Goal: Check status: Check status

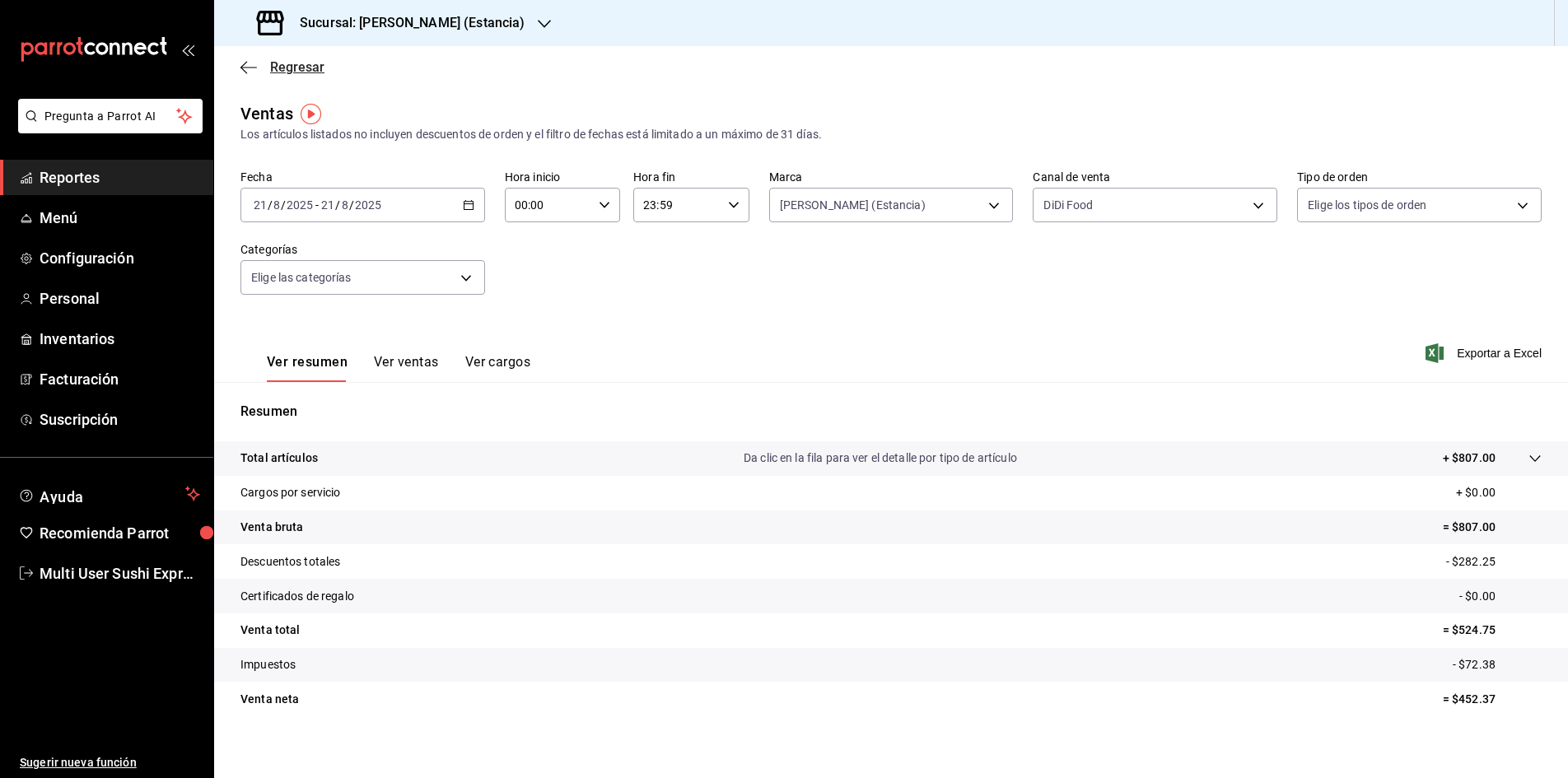
click at [245, 67] on icon "button" at bounding box center [248, 67] width 16 height 1
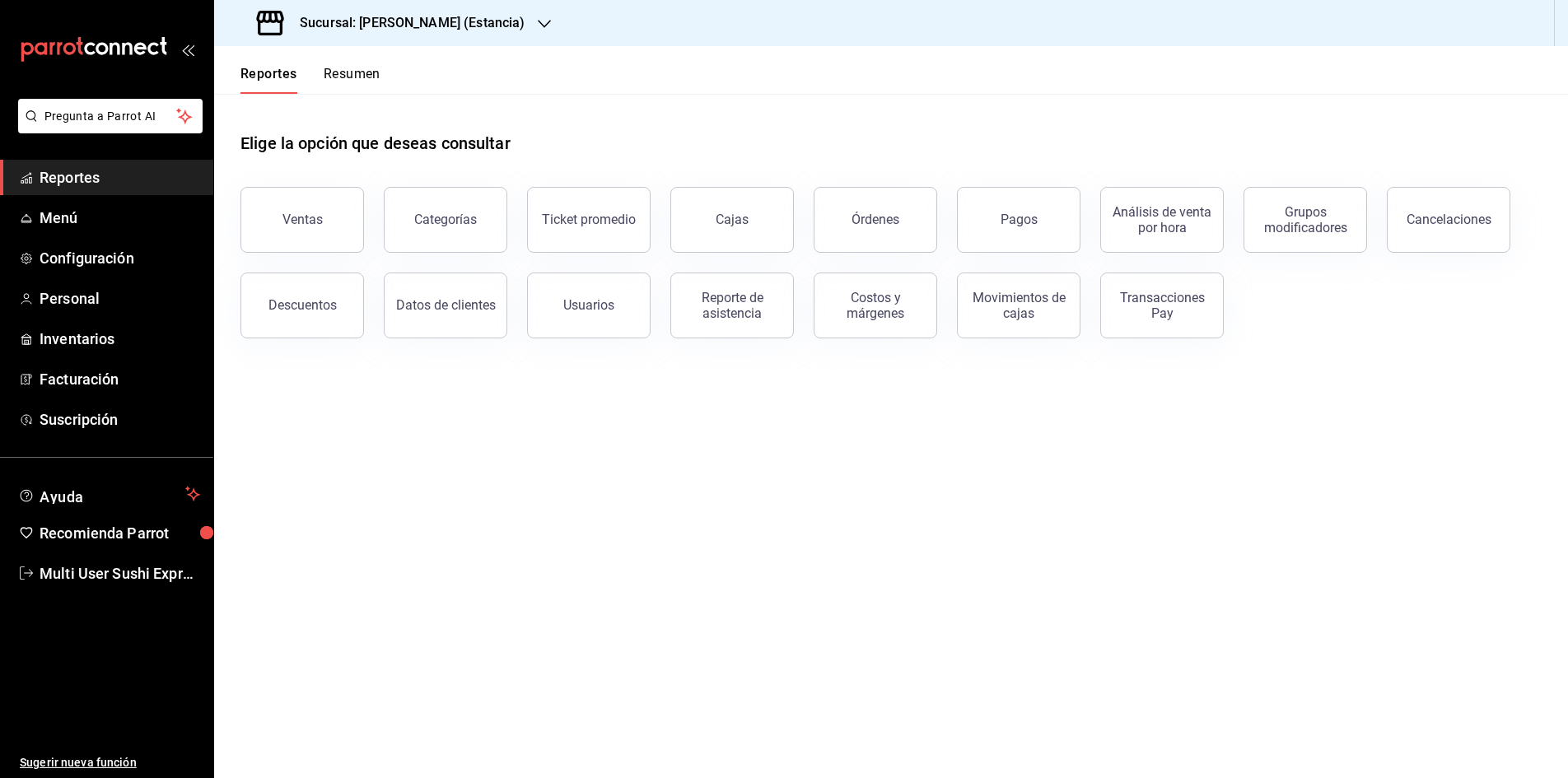
click at [343, 73] on button "Resumen" at bounding box center [352, 80] width 56 height 28
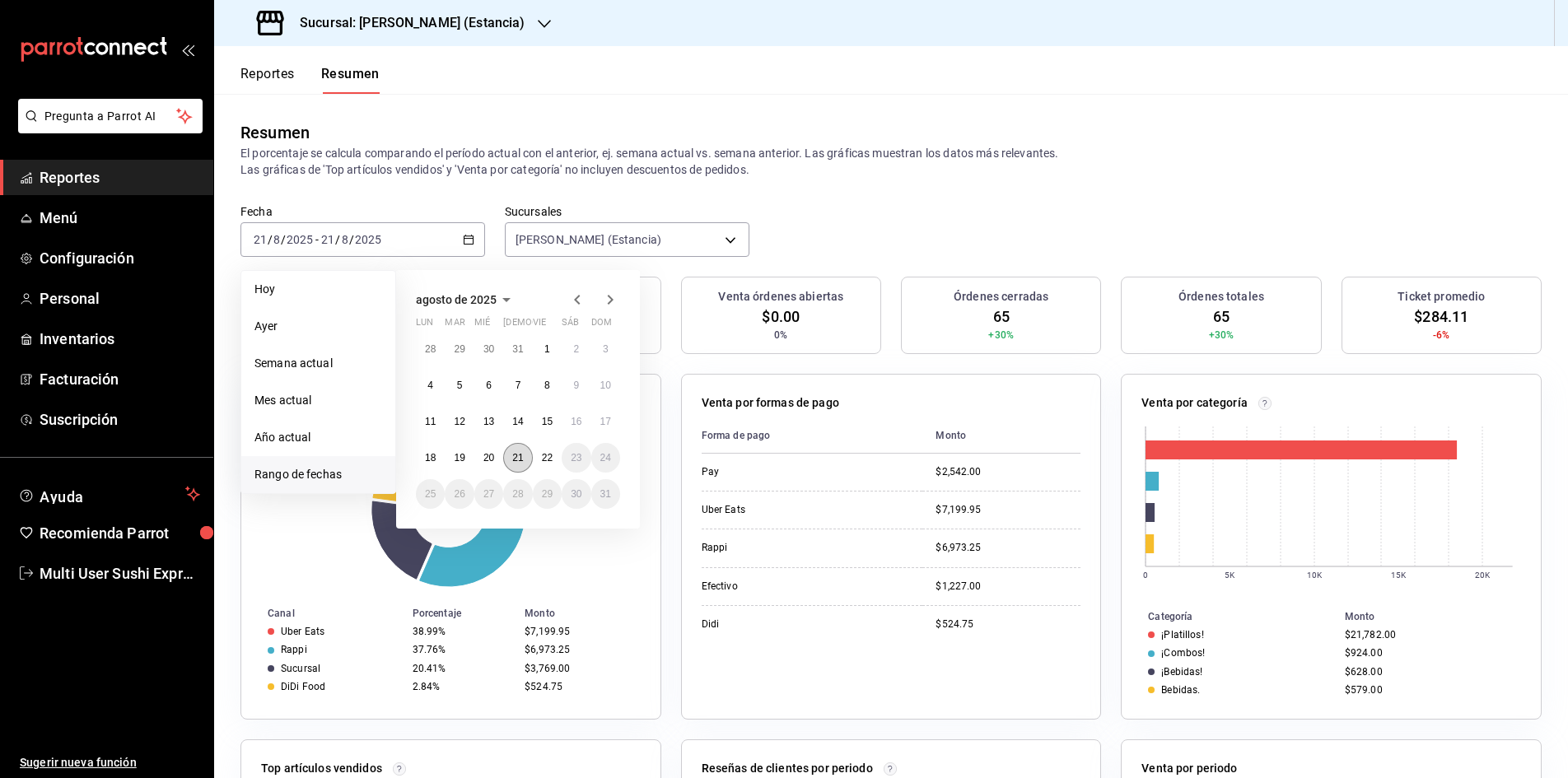
click at [515, 459] on abbr "21" at bounding box center [517, 458] width 10 height 11
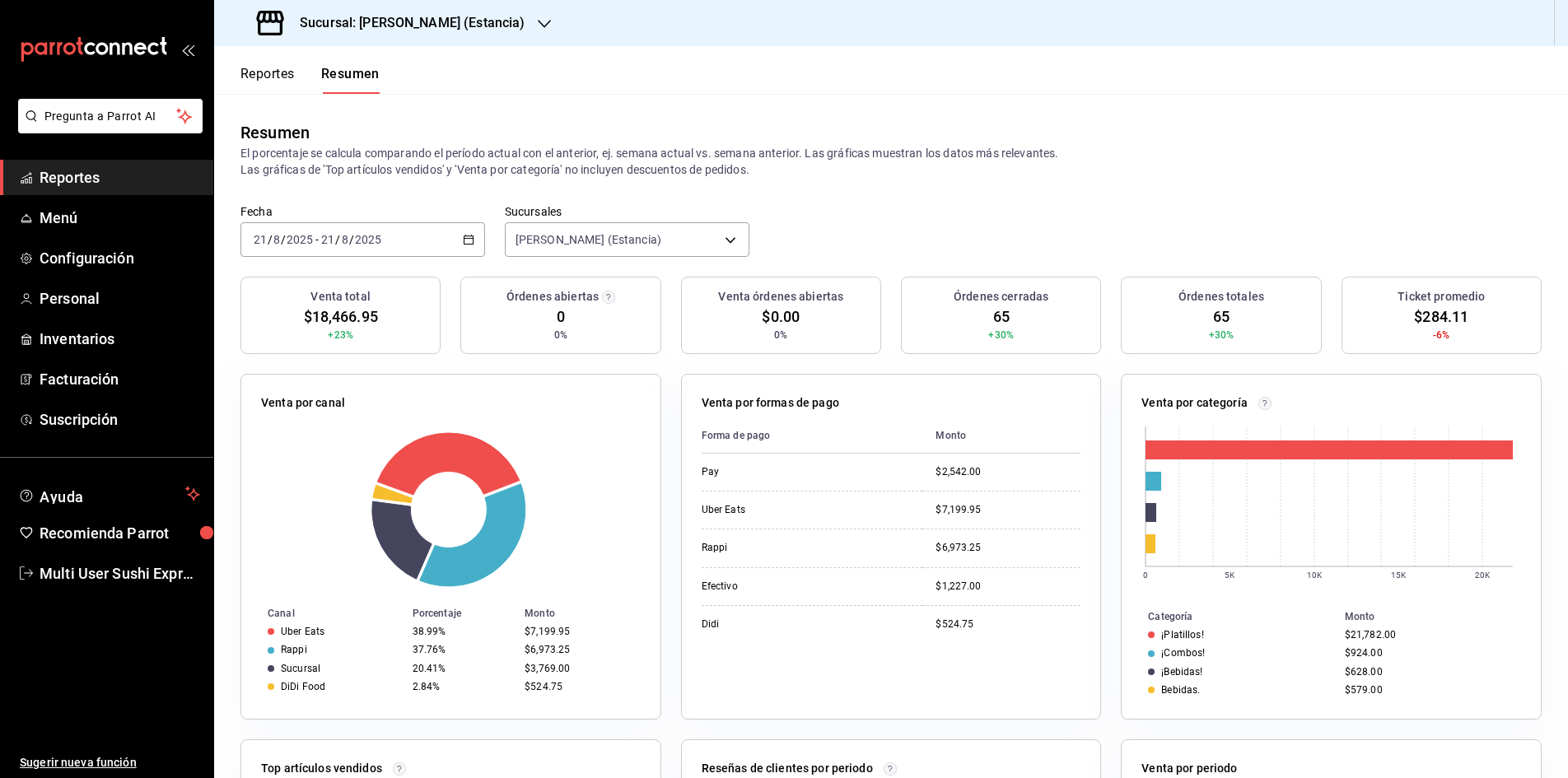
click at [273, 79] on button "Reportes" at bounding box center [267, 80] width 55 height 28
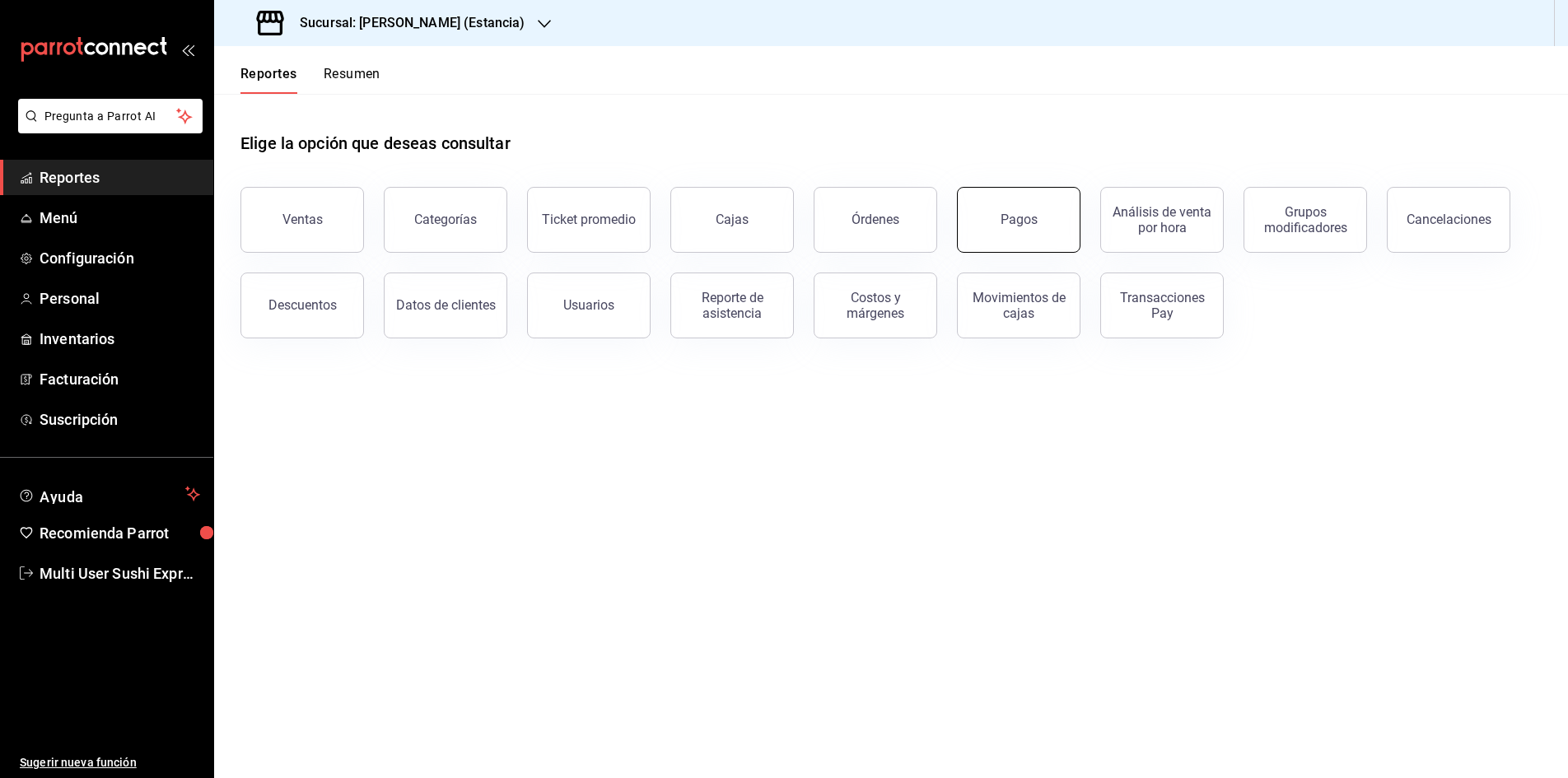
click at [1024, 211] on button "Pagos" at bounding box center [1018, 220] width 123 height 66
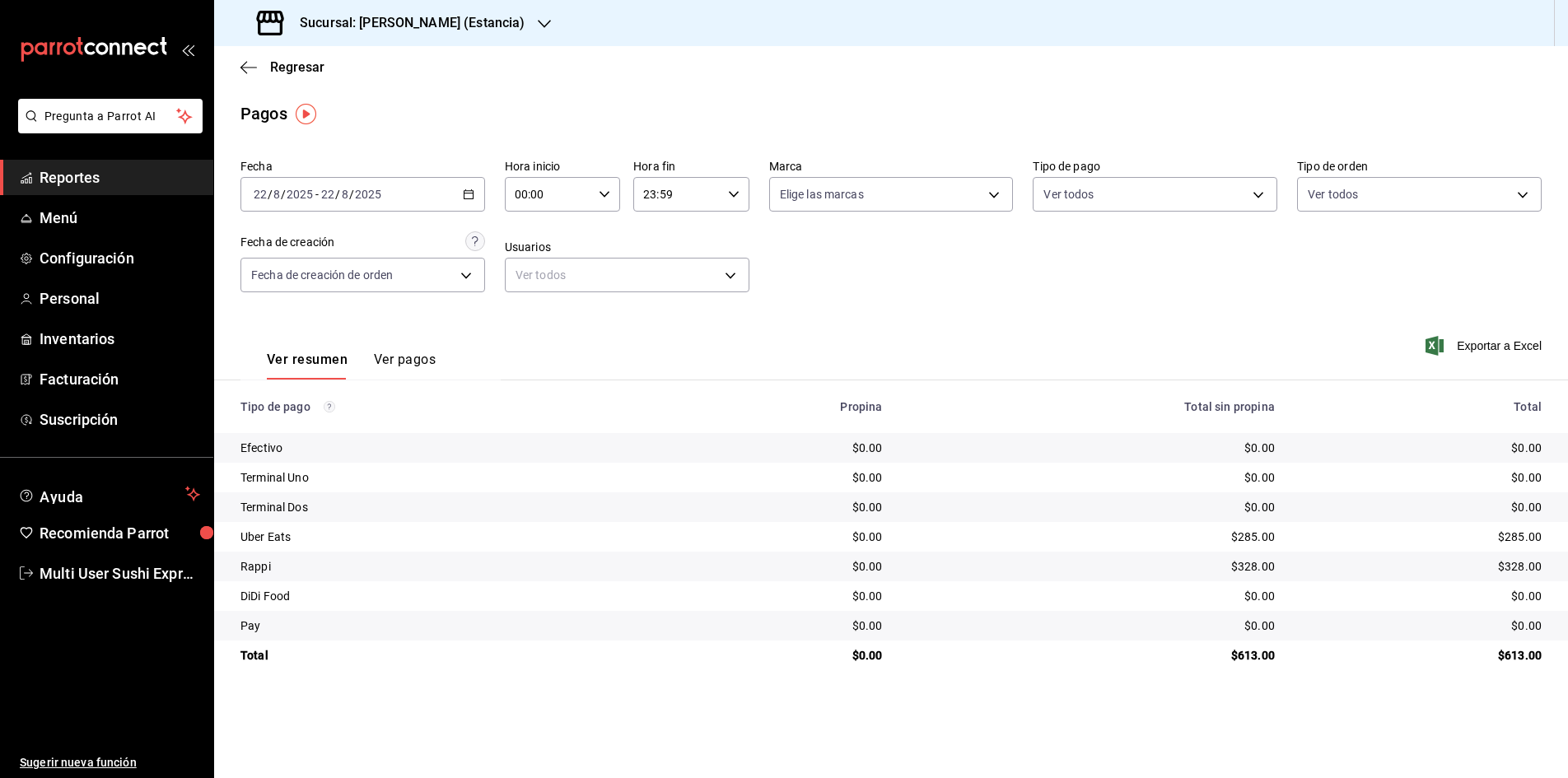
click at [467, 197] on icon "button" at bounding box center [468, 194] width 11 height 11
click at [284, 442] on li "Rango de fechas" at bounding box center [318, 429] width 154 height 37
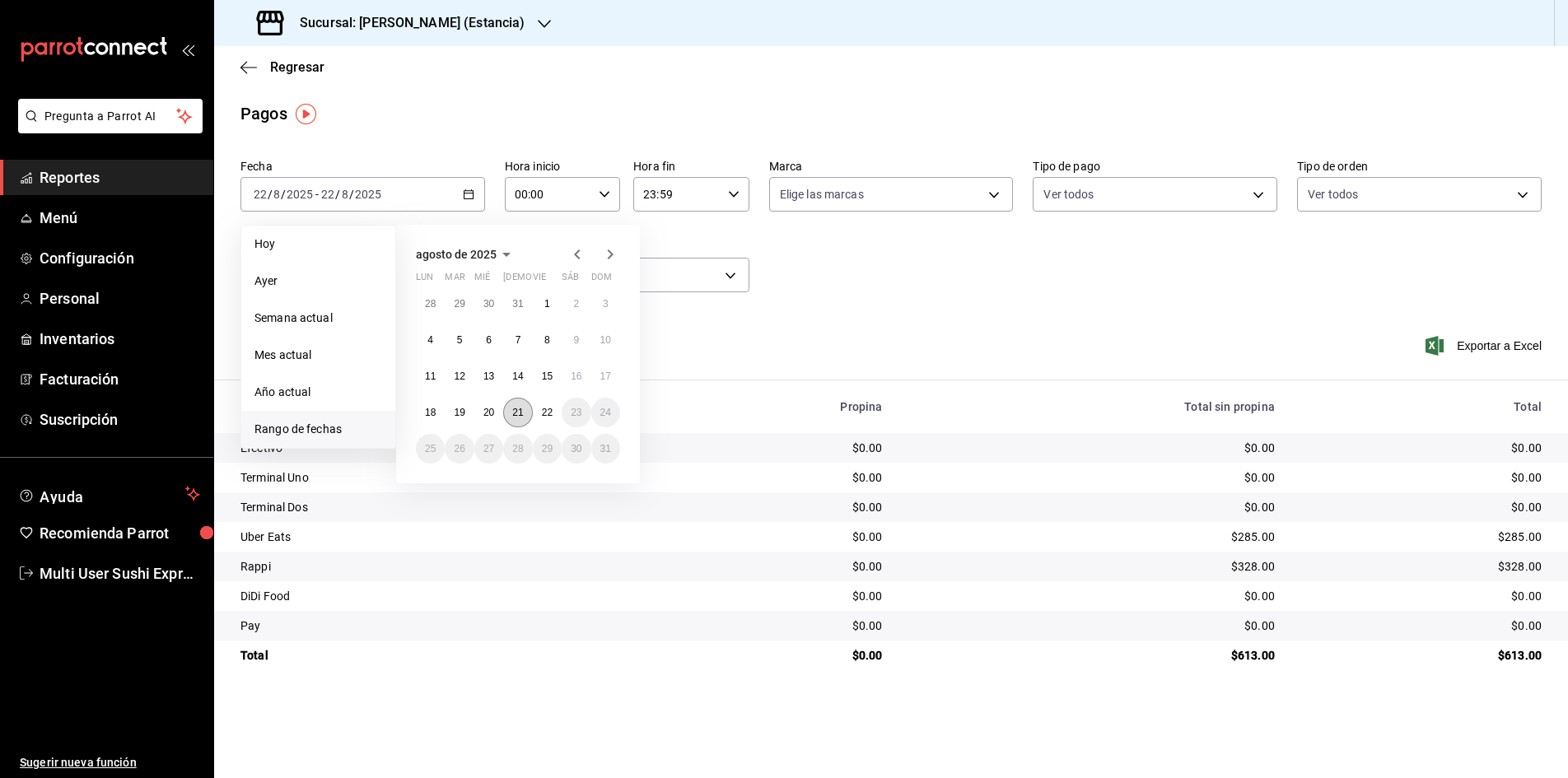
click at [513, 419] on button "21" at bounding box center [517, 412] width 29 height 30
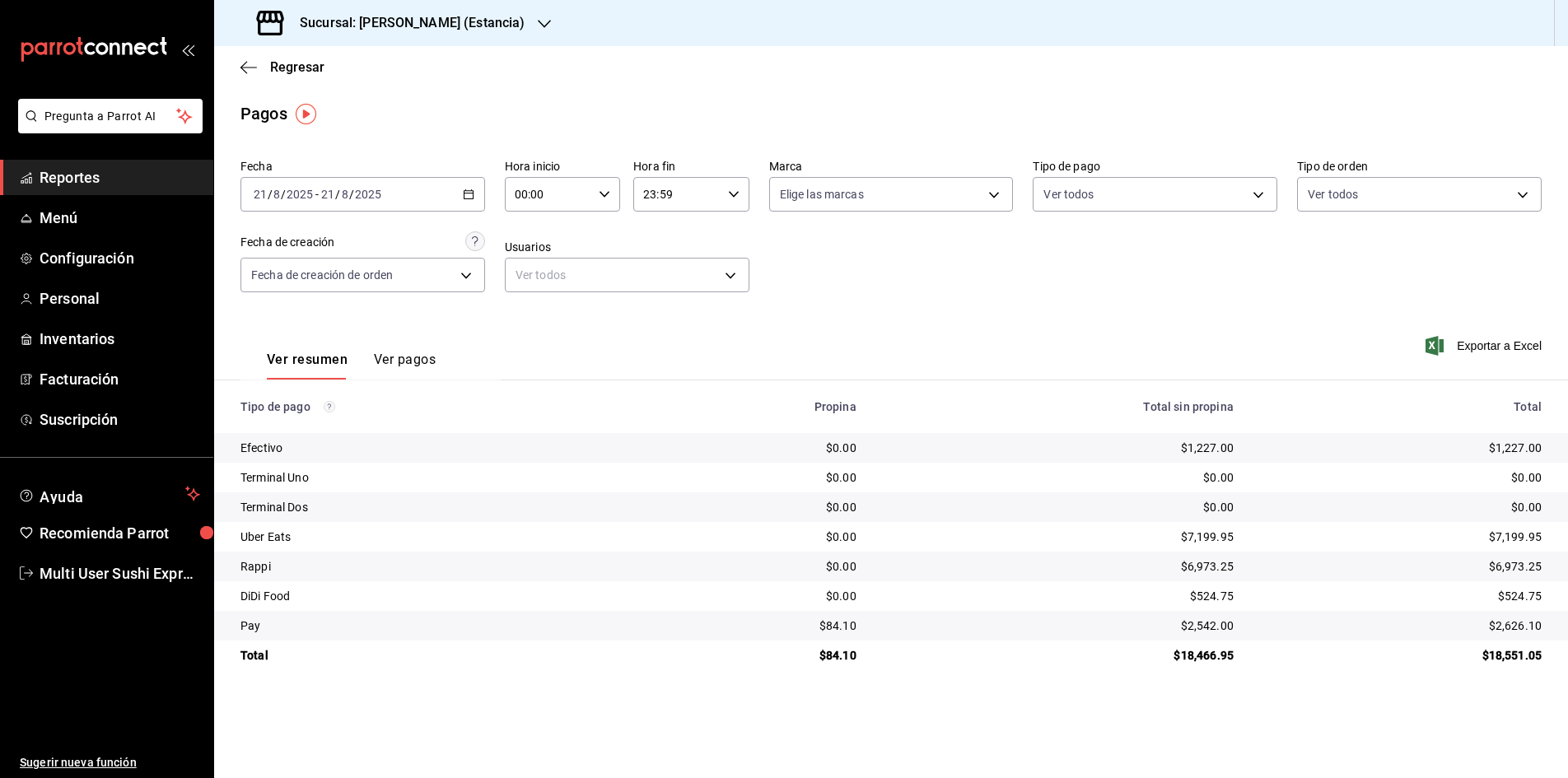
click at [466, 198] on icon "button" at bounding box center [468, 194] width 11 height 11
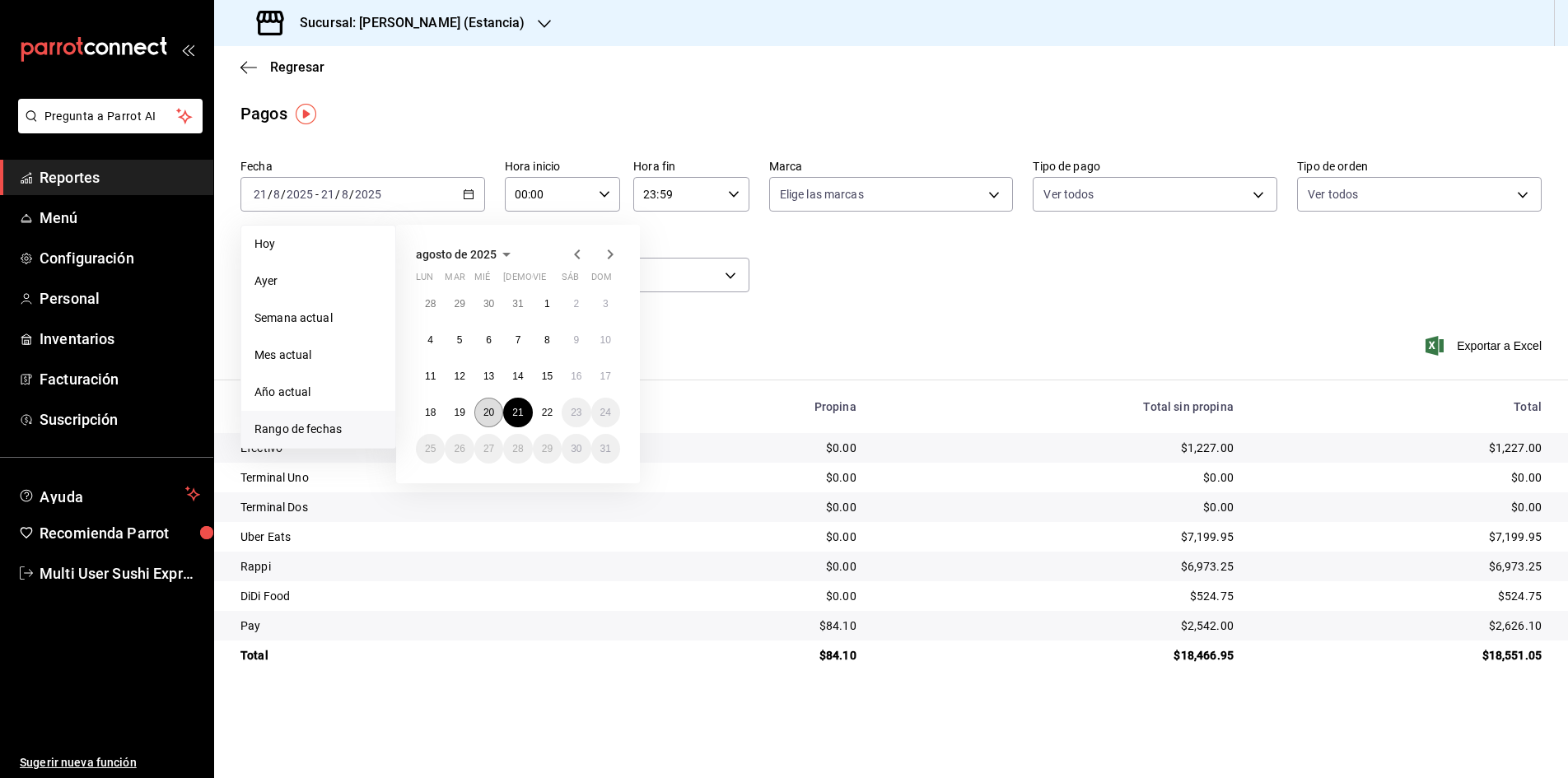
click at [482, 408] on button "20" at bounding box center [488, 412] width 29 height 30
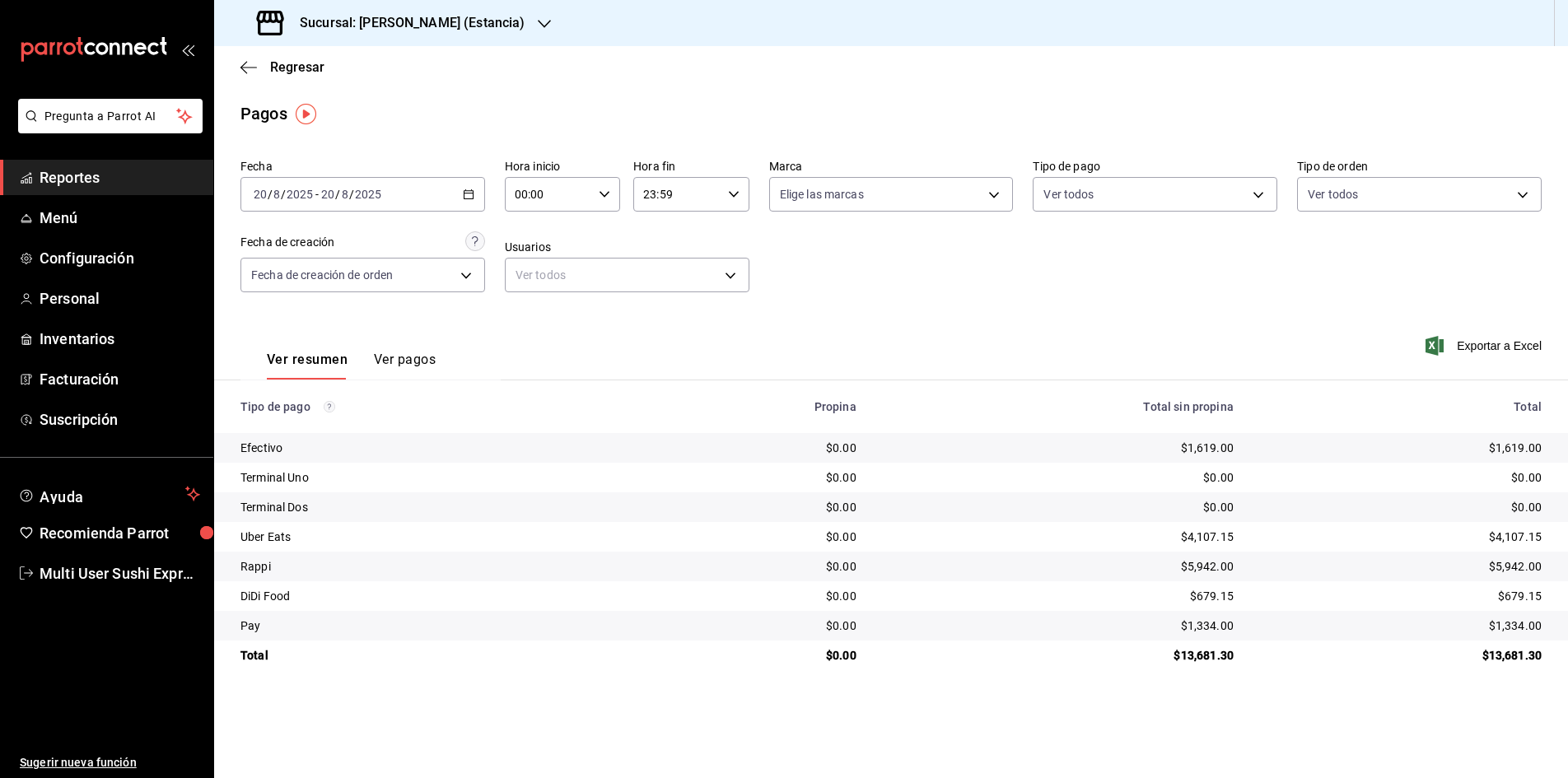
click at [464, 193] on \(Stroke\) "button" at bounding box center [468, 194] width 10 height 9
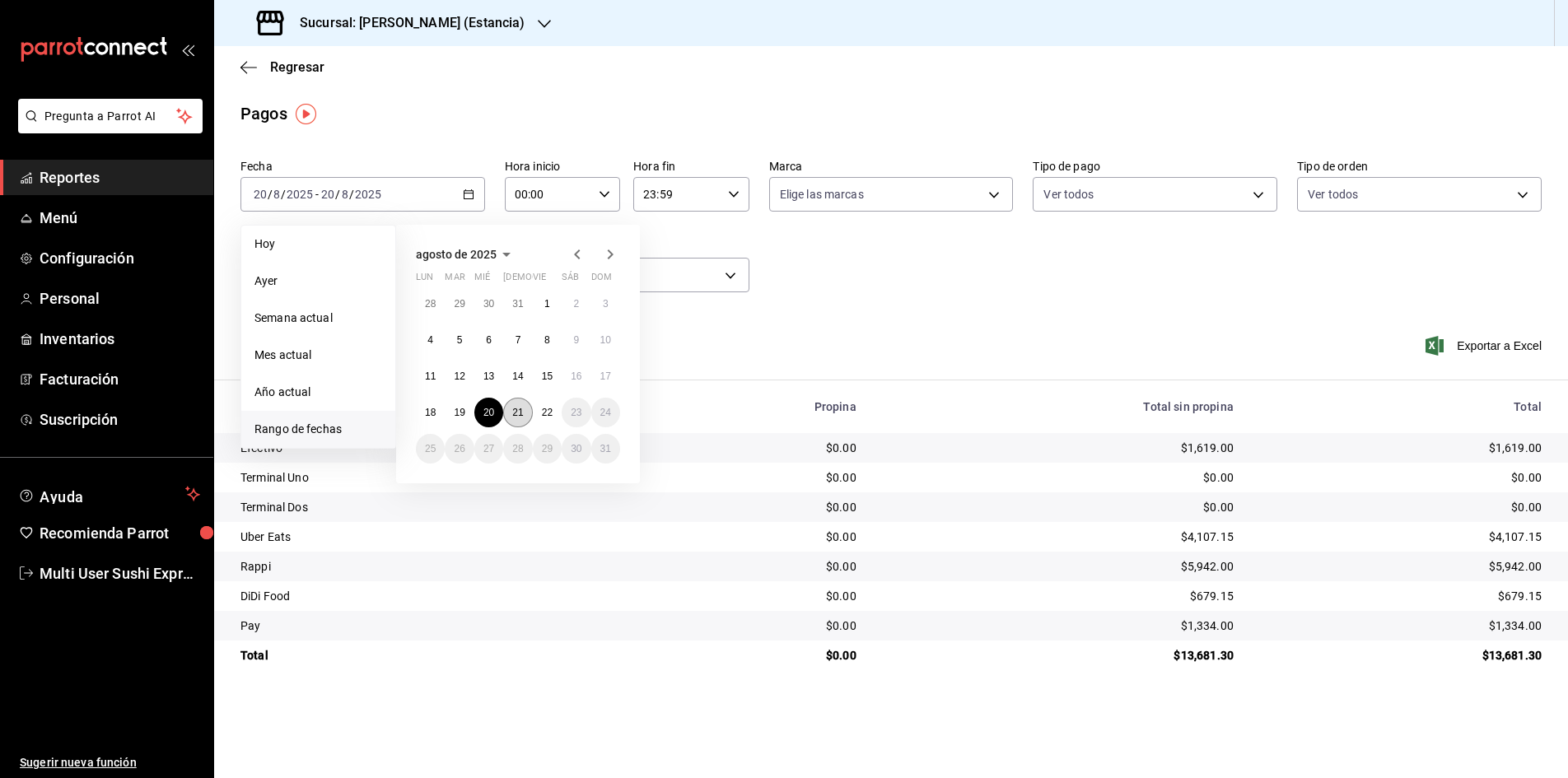
click at [514, 423] on button "21" at bounding box center [517, 412] width 29 height 30
